Goal: Use online tool/utility

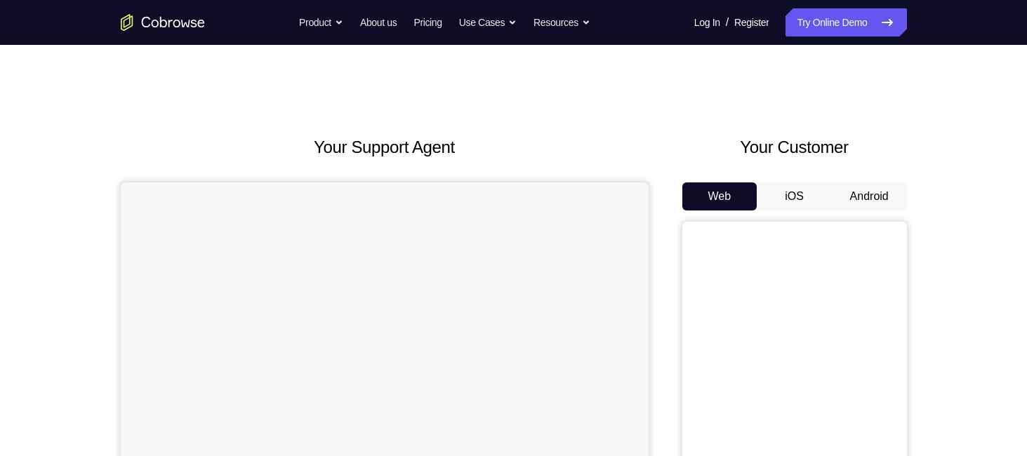
click at [862, 192] on button "Android" at bounding box center [869, 197] width 75 height 28
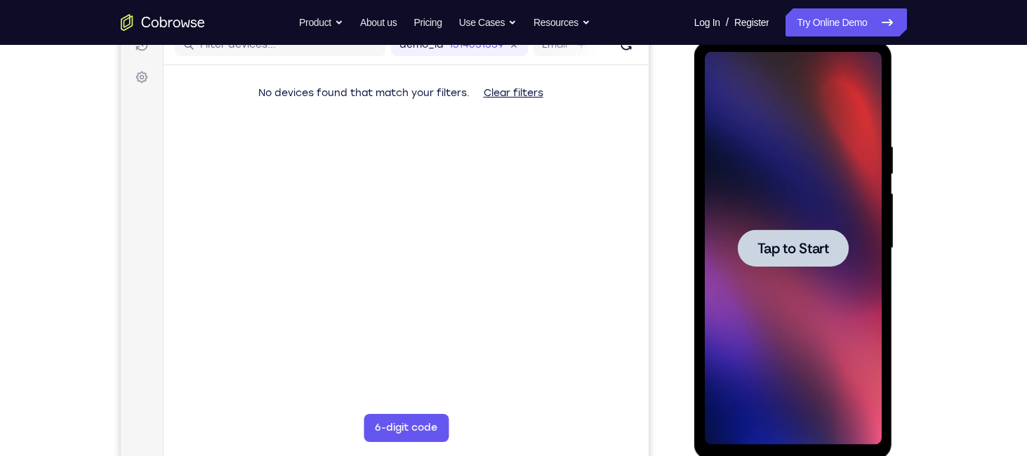
scroll to position [191, 0]
click at [802, 242] on span "Tap to Start" at bounding box center [794, 249] width 72 height 14
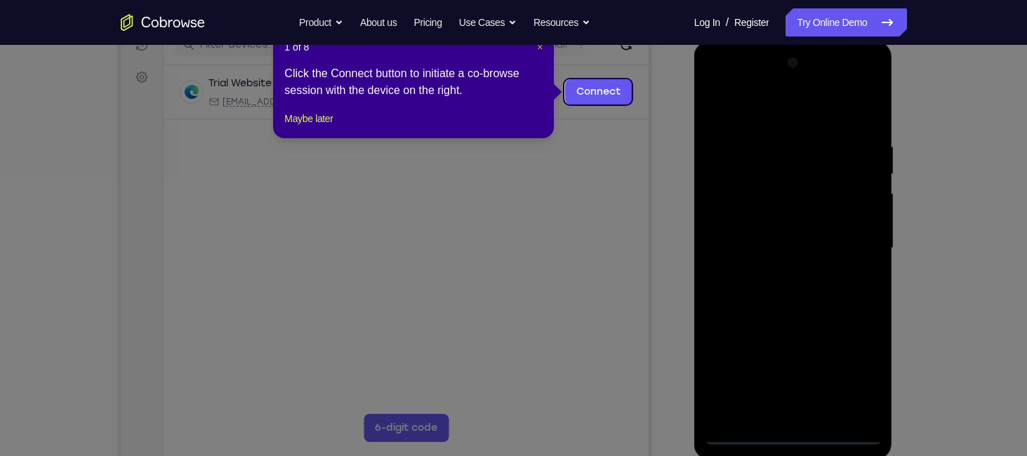
click at [538, 48] on span "×" at bounding box center [540, 46] width 6 height 11
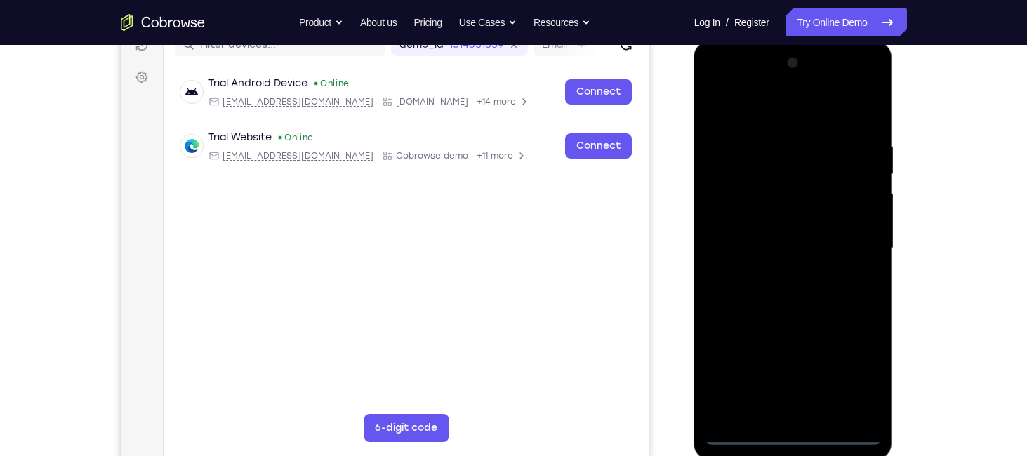
click at [792, 436] on div at bounding box center [793, 248] width 177 height 393
click at [864, 388] on div at bounding box center [793, 248] width 177 height 393
click at [713, 90] on div at bounding box center [793, 248] width 177 height 393
click at [856, 241] on div at bounding box center [793, 248] width 177 height 393
click at [776, 270] on div at bounding box center [793, 248] width 177 height 393
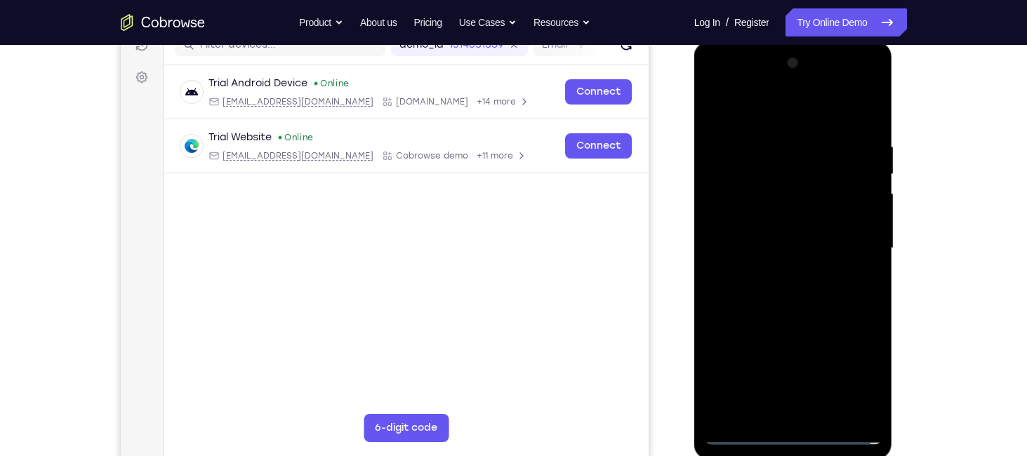
click at [797, 241] on div at bounding box center [793, 248] width 177 height 393
click at [791, 220] on div at bounding box center [793, 248] width 177 height 393
click at [779, 250] on div at bounding box center [793, 248] width 177 height 393
click at [786, 288] on div at bounding box center [793, 248] width 177 height 393
click at [815, 295] on div at bounding box center [793, 248] width 177 height 393
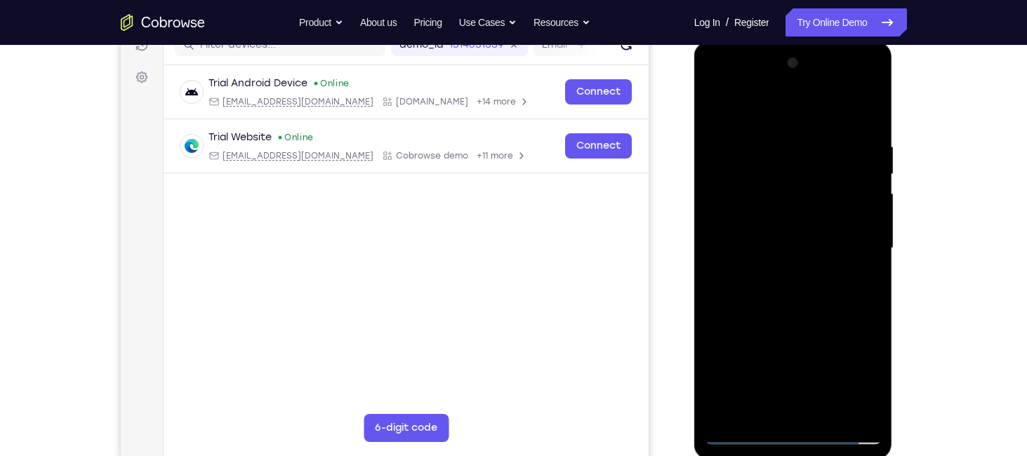
drag, startPoint x: 781, startPoint y: 110, endPoint x: 807, endPoint y: -114, distance: 226.2
click at [807, 41] on html "Online web based iOS Simulators and Android Emulators. Run iPhone, iPad, Mobile…" at bounding box center [794, 251] width 200 height 421
click at [803, 305] on div at bounding box center [793, 248] width 177 height 393
click at [772, 138] on div at bounding box center [793, 248] width 177 height 393
click at [860, 245] on div at bounding box center [793, 248] width 177 height 393
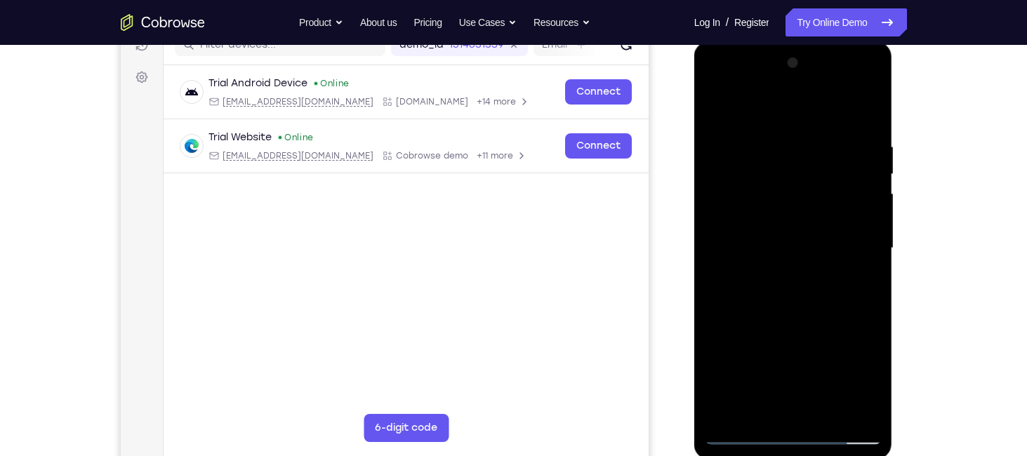
click at [865, 113] on div at bounding box center [793, 248] width 177 height 393
drag, startPoint x: 843, startPoint y: 135, endPoint x: 748, endPoint y: 135, distance: 94.8
click at [748, 135] on div at bounding box center [793, 248] width 177 height 393
click at [710, 127] on div at bounding box center [793, 248] width 177 height 393
click at [866, 266] on div at bounding box center [793, 248] width 177 height 393
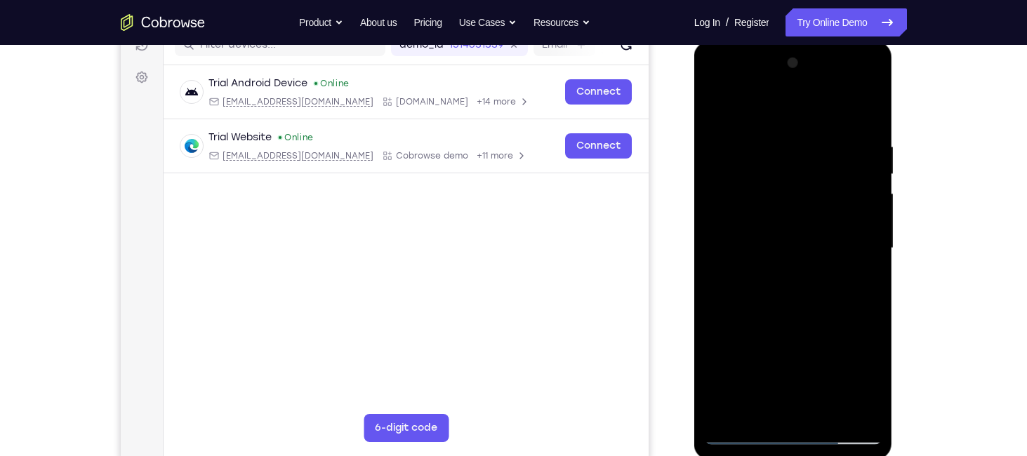
click at [713, 277] on div at bounding box center [793, 248] width 177 height 393
drag, startPoint x: 755, startPoint y: 219, endPoint x: 1021, endPoint y: 373, distance: 307.3
click at [894, 373] on html "Online web based iOS Simulators and Android Emulators. Run iPhone, iPad, Mobile…" at bounding box center [794, 251] width 200 height 421
drag, startPoint x: 791, startPoint y: 159, endPoint x: 1021, endPoint y: 170, distance: 231.2
click at [894, 170] on html "Online web based iOS Simulators and Android Emulators. Run iPhone, iPad, Mobile…" at bounding box center [794, 251] width 200 height 421
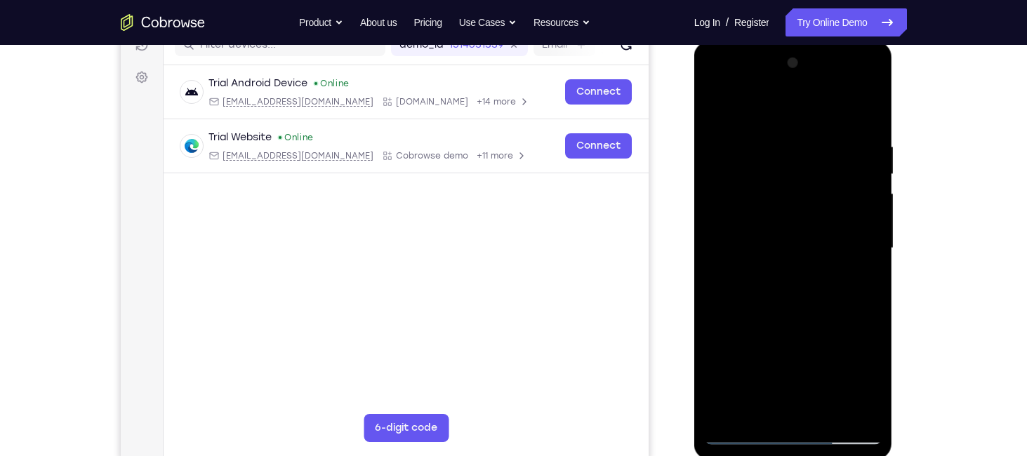
drag, startPoint x: 778, startPoint y: 163, endPoint x: 1021, endPoint y: 346, distance: 304.8
click at [894, 346] on html "Online web based iOS Simulators and Android Emulators. Run iPhone, iPad, Mobile…" at bounding box center [794, 251] width 200 height 421
drag, startPoint x: 783, startPoint y: 173, endPoint x: 919, endPoint y: 162, distance: 136.6
click at [894, 162] on html "Online web based iOS Simulators and Android Emulators. Run iPhone, iPad, Mobile…" at bounding box center [794, 251] width 200 height 421
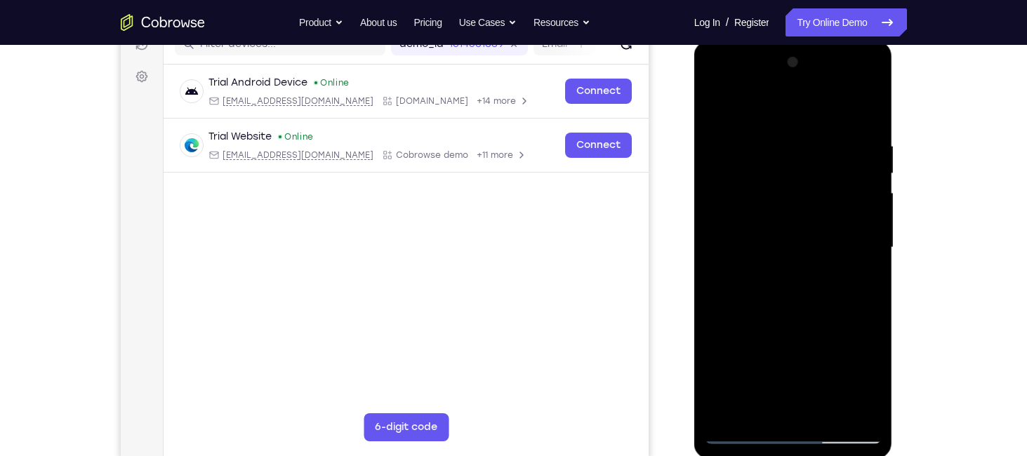
click at [860, 119] on div at bounding box center [793, 247] width 177 height 393
drag, startPoint x: 830, startPoint y: 140, endPoint x: 758, endPoint y: 137, distance: 71.7
click at [758, 137] on div at bounding box center [793, 247] width 177 height 393
drag, startPoint x: 848, startPoint y: 140, endPoint x: 750, endPoint y: 142, distance: 98.3
click at [750, 142] on div at bounding box center [793, 247] width 177 height 393
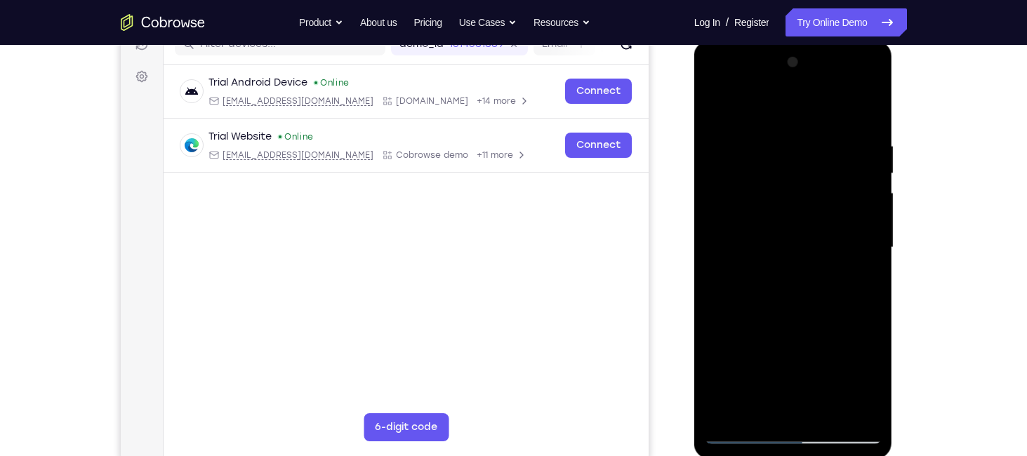
drag, startPoint x: 809, startPoint y: 148, endPoint x: 672, endPoint y: 150, distance: 136.9
click at [694, 150] on html "Online web based iOS Simulators and Android Emulators. Run iPhone, iPad, Mobile…" at bounding box center [794, 251] width 200 height 421
drag, startPoint x: 831, startPoint y: 182, endPoint x: 825, endPoint y: 385, distance: 203.0
click at [825, 385] on div at bounding box center [793, 247] width 177 height 393
click at [860, 413] on div at bounding box center [793, 247] width 177 height 393
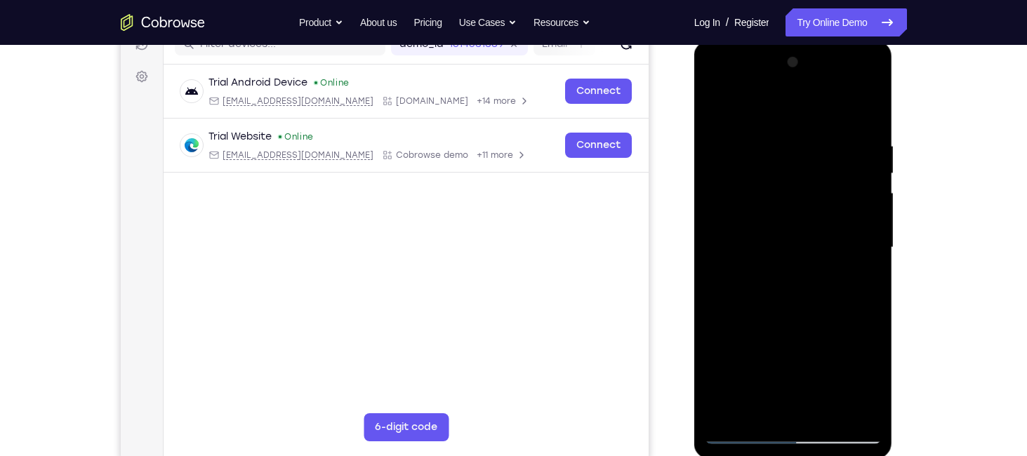
click at [734, 345] on div at bounding box center [793, 247] width 177 height 393
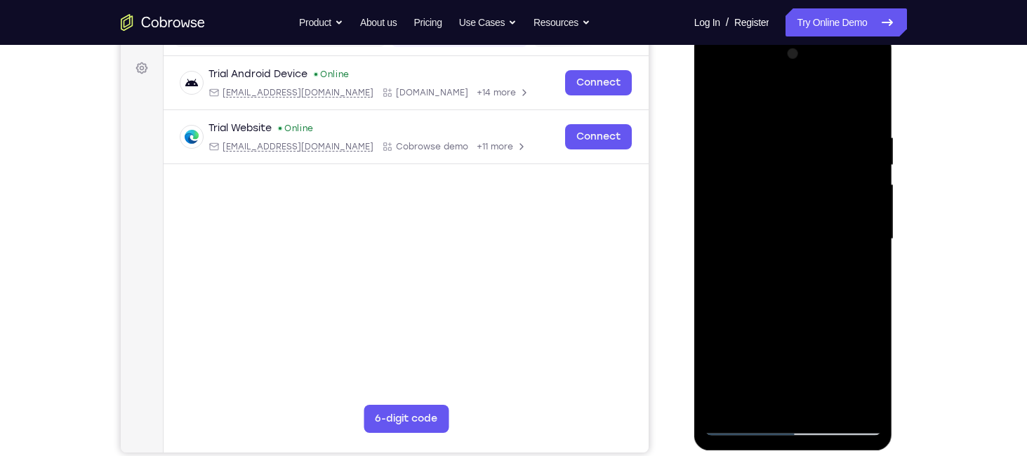
scroll to position [201, 0]
click at [875, 243] on div at bounding box center [793, 238] width 177 height 393
click at [873, 249] on div at bounding box center [793, 238] width 177 height 393
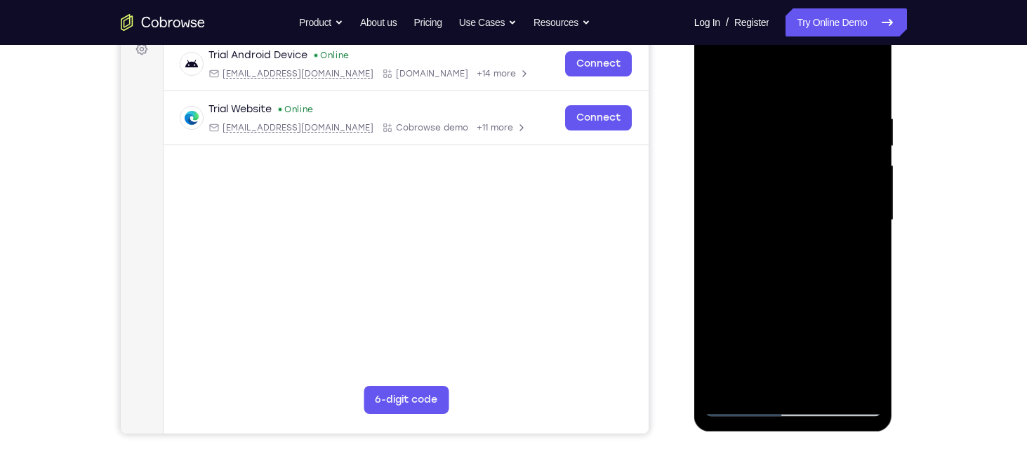
scroll to position [219, 0]
click at [720, 80] on div at bounding box center [793, 220] width 177 height 393
drag, startPoint x: 838, startPoint y: 312, endPoint x: 841, endPoint y: 235, distance: 76.6
click at [841, 235] on div at bounding box center [793, 220] width 177 height 393
drag, startPoint x: 783, startPoint y: 327, endPoint x: 791, endPoint y: 270, distance: 58.1
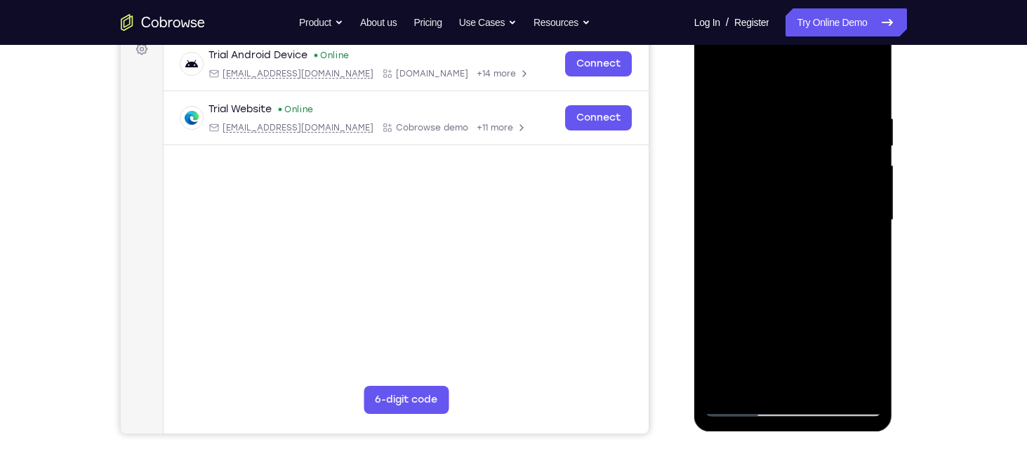
click at [791, 270] on div at bounding box center [793, 220] width 177 height 393
click at [791, 200] on div at bounding box center [793, 220] width 177 height 393
drag, startPoint x: 807, startPoint y: 155, endPoint x: 805, endPoint y: 244, distance: 89.2
click at [805, 244] on div at bounding box center [793, 220] width 177 height 393
click at [868, 198] on div at bounding box center [793, 220] width 177 height 393
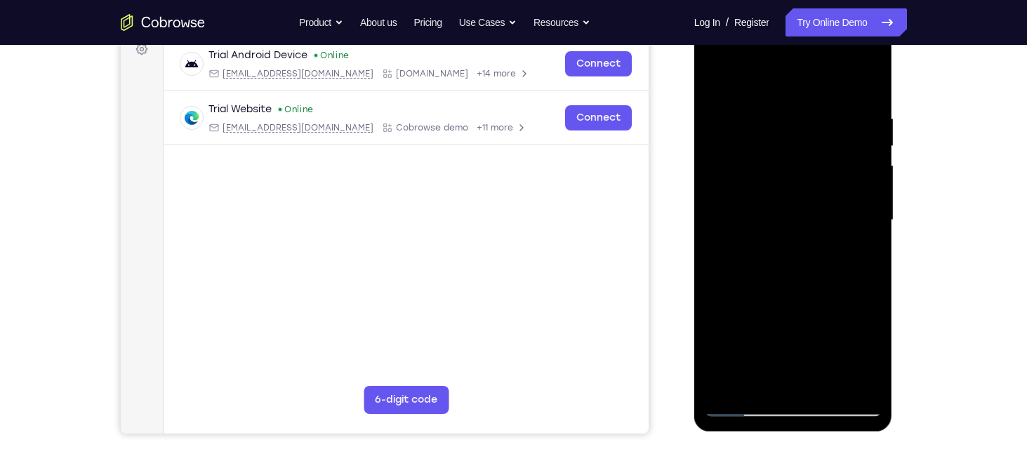
click at [868, 204] on div at bounding box center [793, 220] width 177 height 393
click at [715, 79] on div at bounding box center [793, 220] width 177 height 393
drag, startPoint x: 790, startPoint y: 286, endPoint x: 802, endPoint y: 133, distance: 153.6
click at [802, 133] on div at bounding box center [793, 220] width 177 height 393
click at [802, 275] on div at bounding box center [793, 220] width 177 height 393
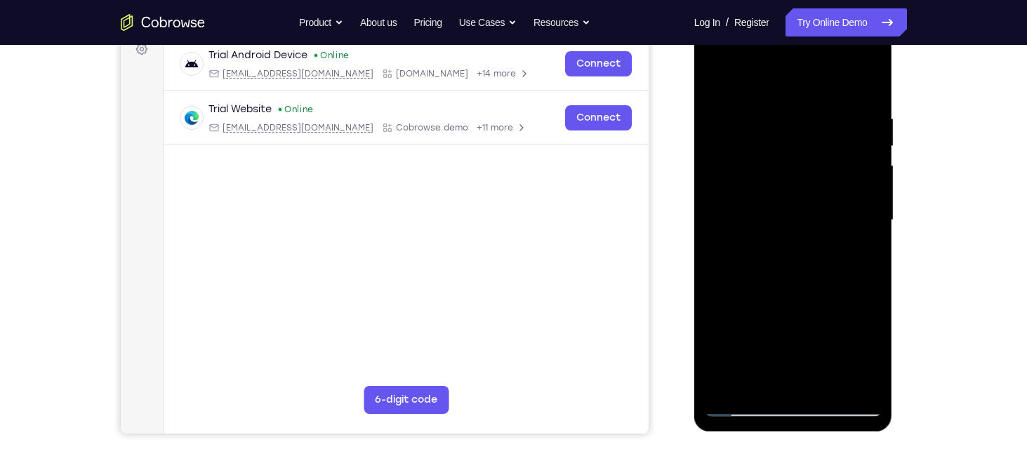
drag, startPoint x: 812, startPoint y: 176, endPoint x: 804, endPoint y: 253, distance: 77.7
click at [804, 253] on div at bounding box center [793, 220] width 177 height 393
click at [871, 215] on div at bounding box center [793, 220] width 177 height 393
click at [713, 217] on div at bounding box center [793, 220] width 177 height 393
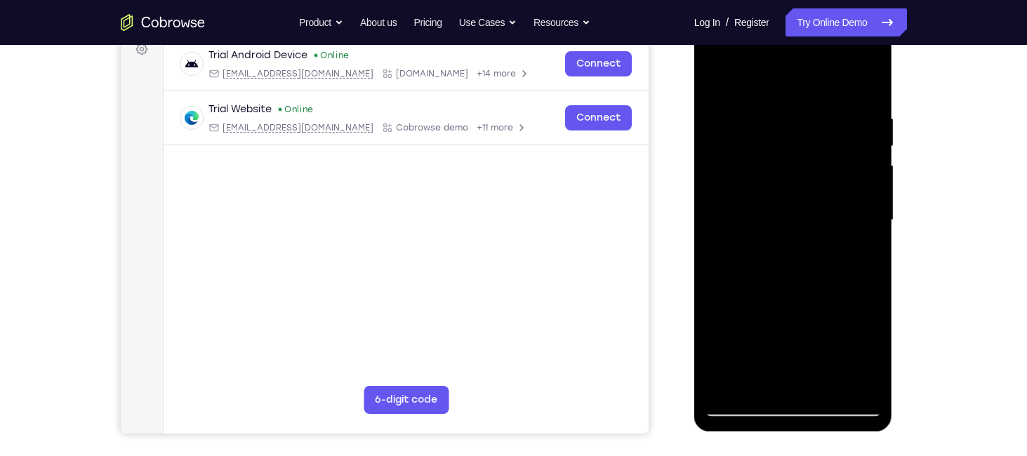
click at [719, 78] on div at bounding box center [793, 220] width 177 height 393
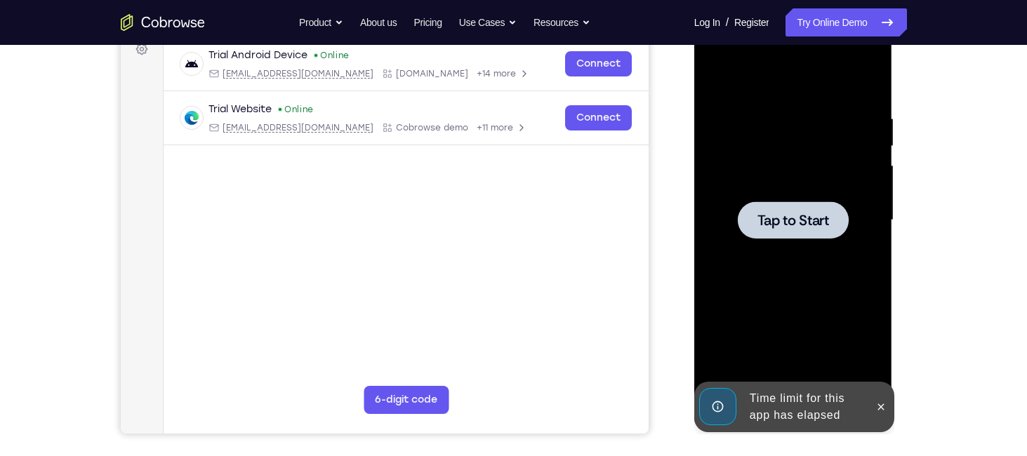
drag, startPoint x: 810, startPoint y: 227, endPoint x: 818, endPoint y: 187, distance: 40.8
click at [818, 13] on div "Tap to Start" at bounding box center [793, 13] width 199 height 0
click at [882, 408] on icon at bounding box center [881, 407] width 6 height 6
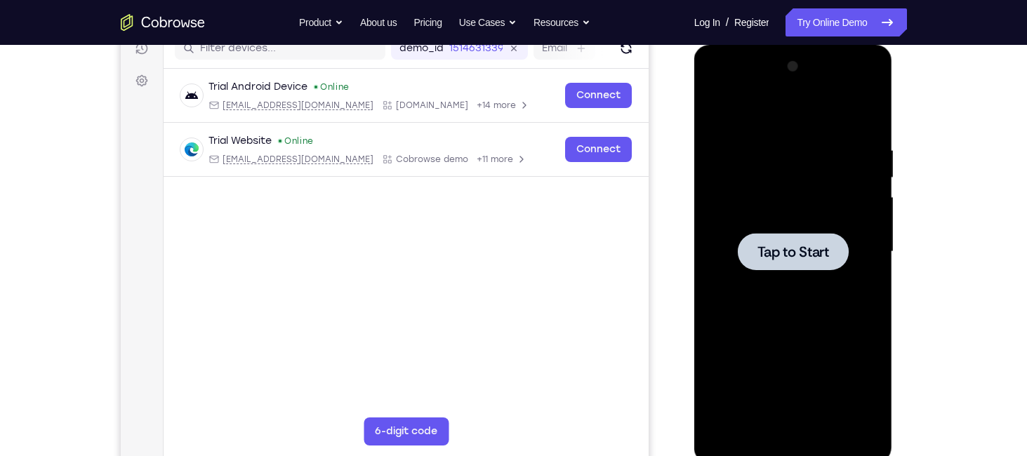
scroll to position [191, 0]
